Goal: Information Seeking & Learning: Find specific fact

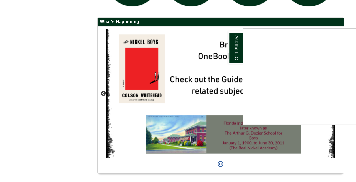
scroll to position [519, 0]
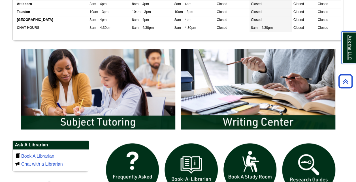
scroll to position [256, 0]
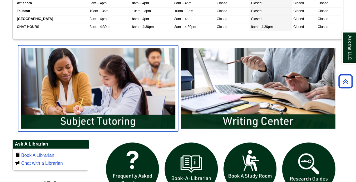
click at [110, 109] on img "slideshow" at bounding box center [98, 88] width 160 height 86
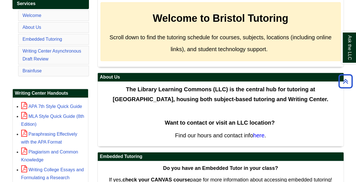
scroll to position [109, 0]
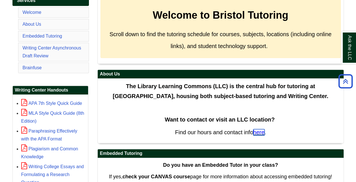
click at [259, 132] on span "here" at bounding box center [258, 132] width 11 height 6
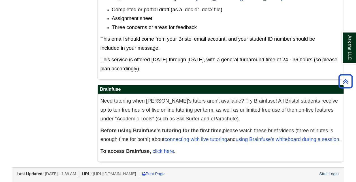
scroll to position [337, 0]
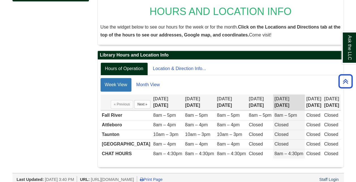
scroll to position [94, 0]
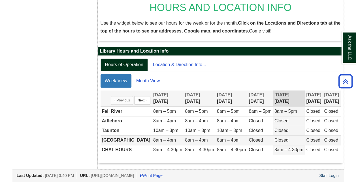
click at [120, 139] on td "[GEOGRAPHIC_DATA]" at bounding box center [125, 141] width 51 height 10
click at [152, 142] on td "8am – 4pm" at bounding box center [168, 141] width 32 height 10
